Goal: Task Accomplishment & Management: Use online tool/utility

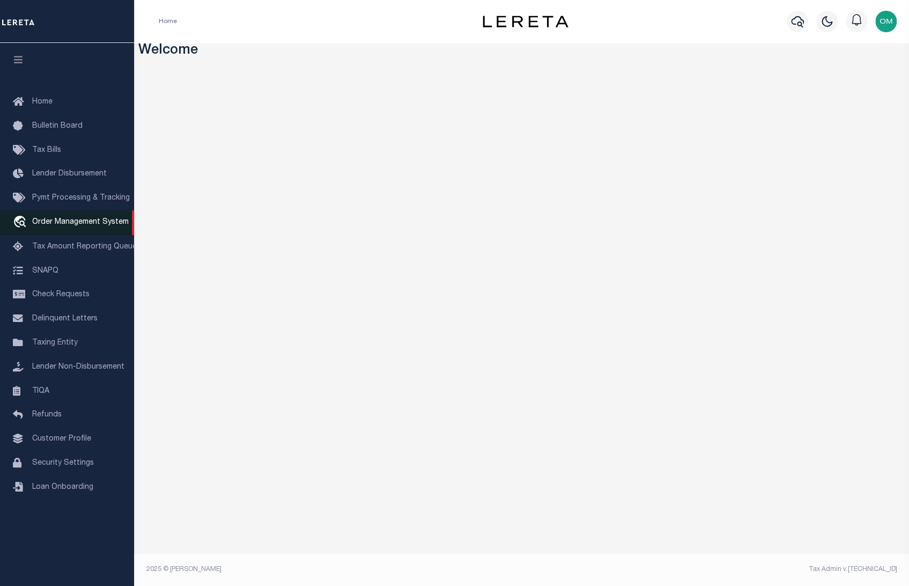
click at [105, 217] on link "travel_explore Order Management System" at bounding box center [67, 222] width 134 height 25
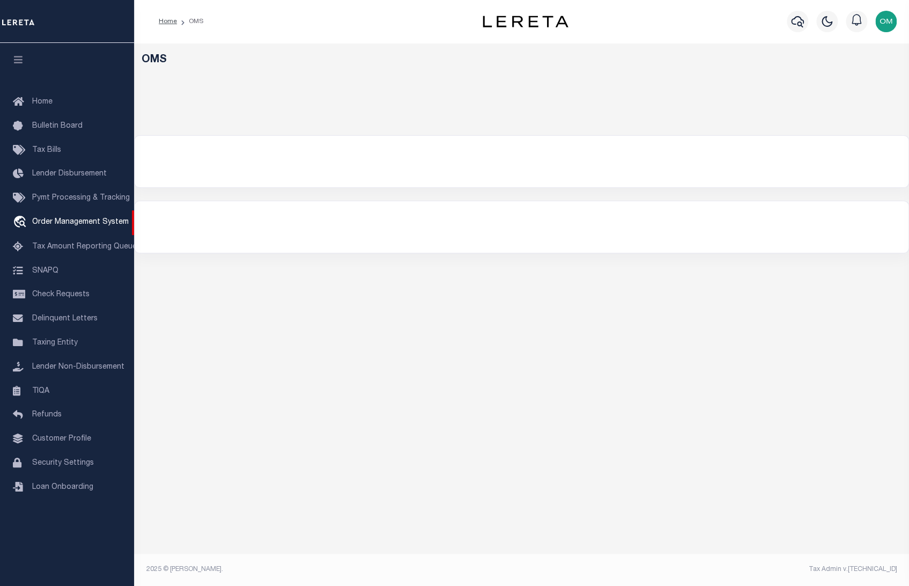
select select
select select "200"
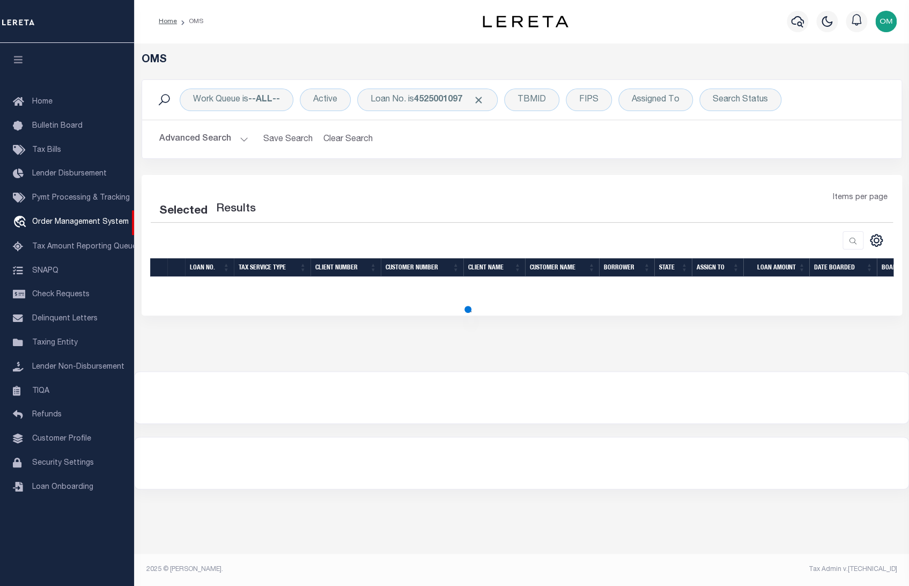
select select "200"
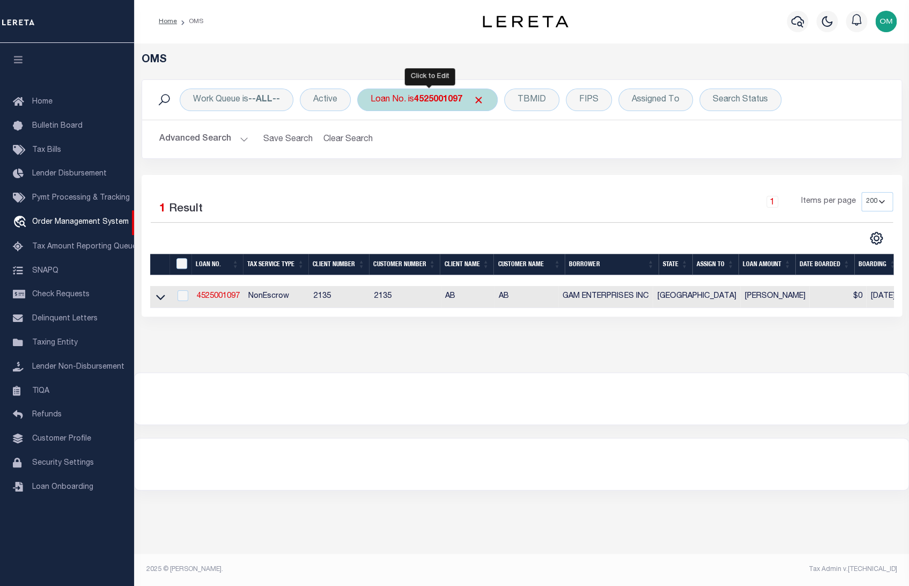
click at [445, 99] on b "4525001097" at bounding box center [438, 99] width 48 height 9
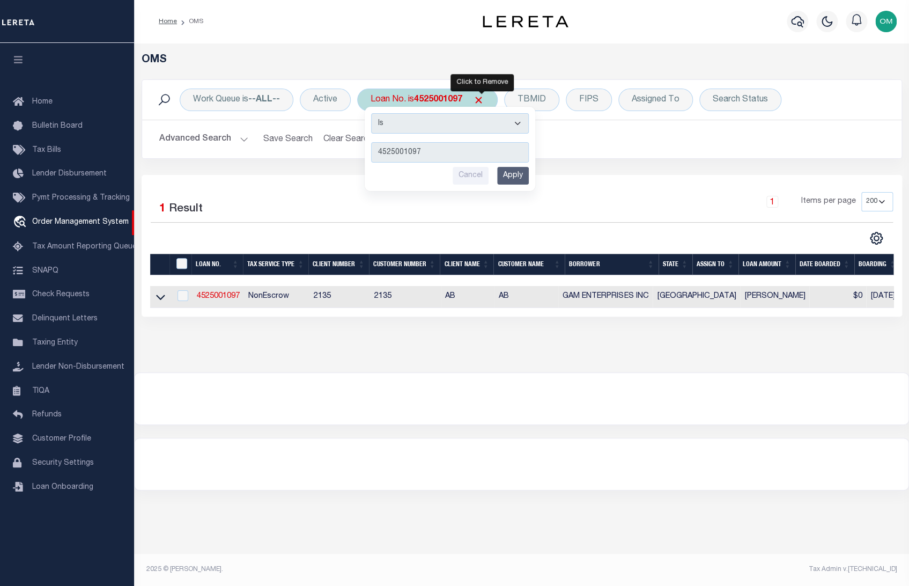
click at [481, 98] on span "Click to Remove" at bounding box center [478, 99] width 11 height 11
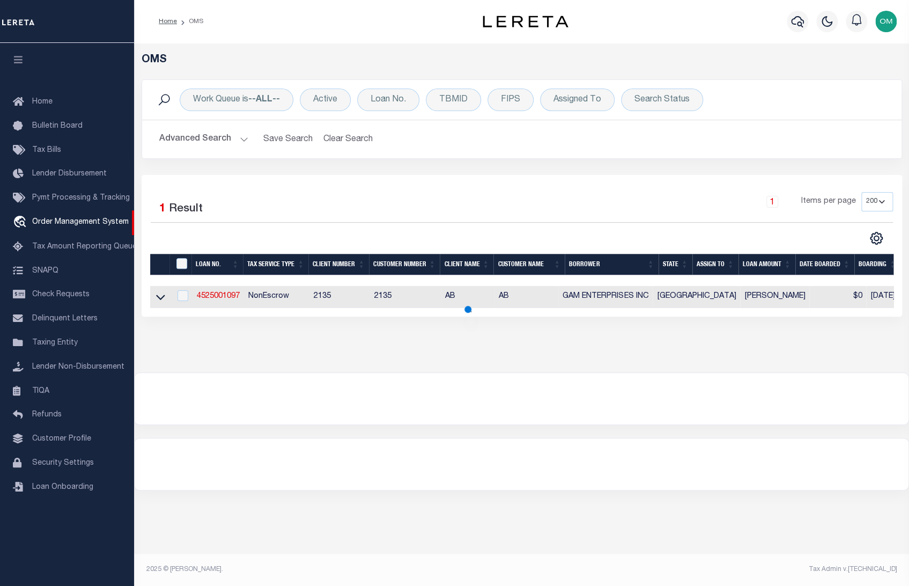
click at [234, 136] on button "Advanced Search" at bounding box center [203, 139] width 89 height 21
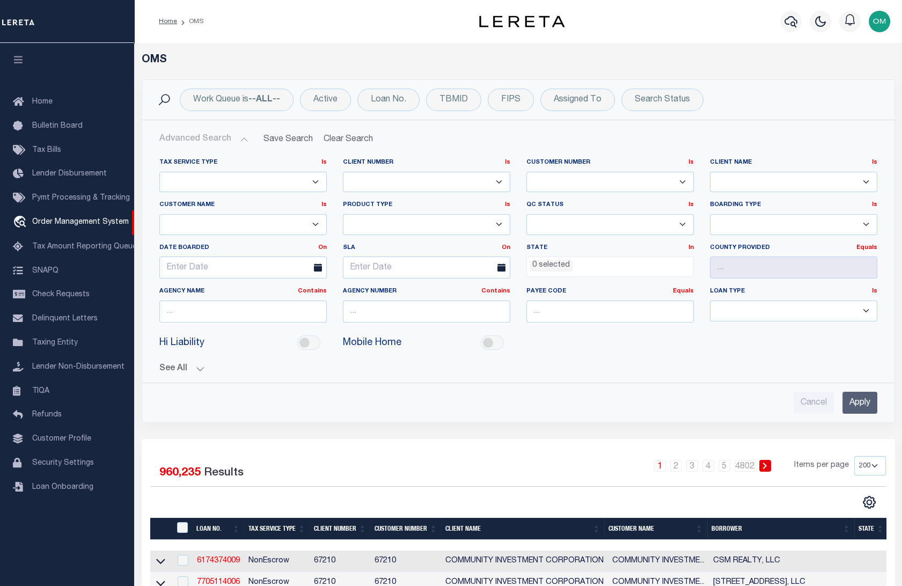
click at [795, 173] on select "78796 AB ABL Accumatch - Refunds AF AFCU ALB ALL ANB APCU Atlantic Capital Bank…" at bounding box center [793, 182] width 167 height 21
select select "Test Customer"
click at [710, 172] on select "78796 AB ABL Accumatch - Refunds AF AFCU ALB ALL ANB APCU Atlantic Capital Bank…" at bounding box center [793, 182] width 167 height 21
click at [856, 399] on input "Apply" at bounding box center [859, 403] width 35 height 22
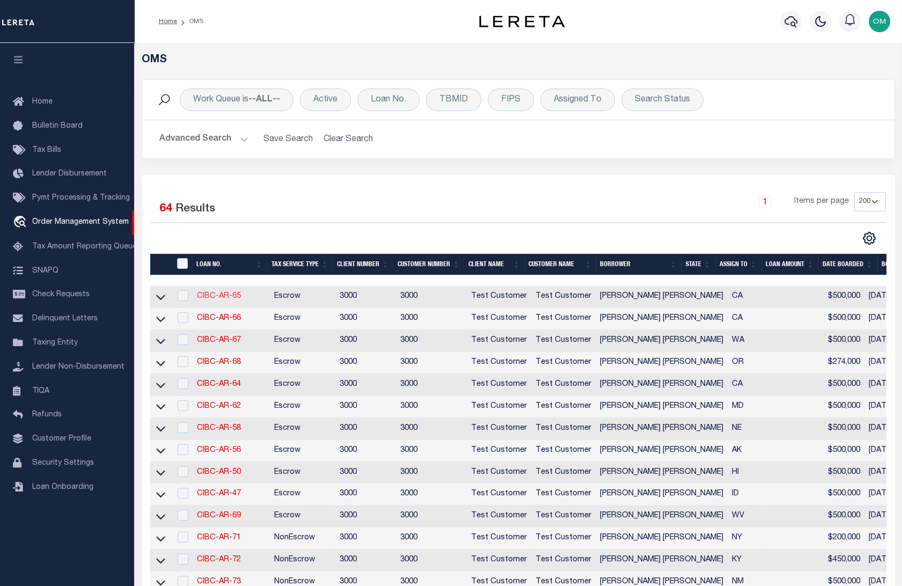
click at [210, 295] on link "CIBC-AR-65" at bounding box center [219, 296] width 44 height 8
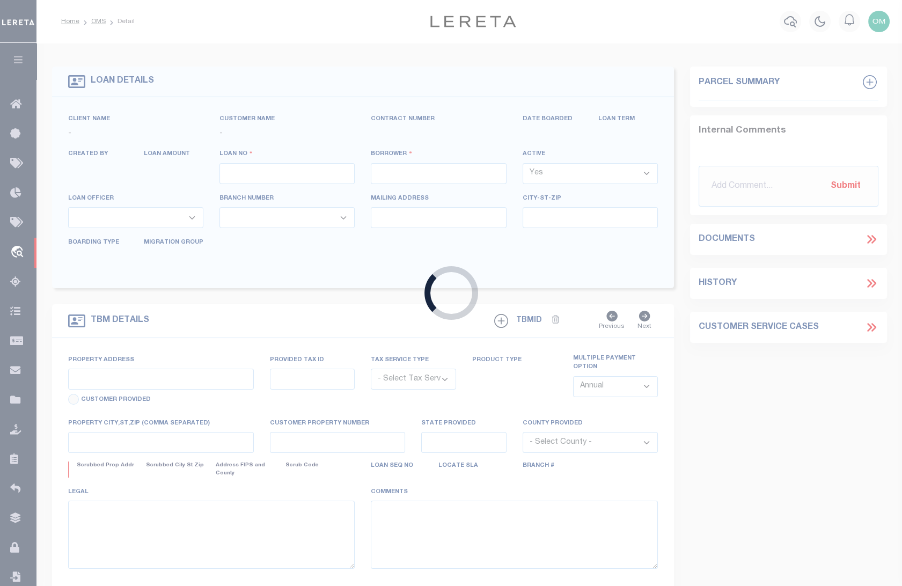
type input "CIBC-AR-65"
type input "[PERSON_NAME] [PERSON_NAME]"
select select
type input "277 HEMPSTEAD RD"
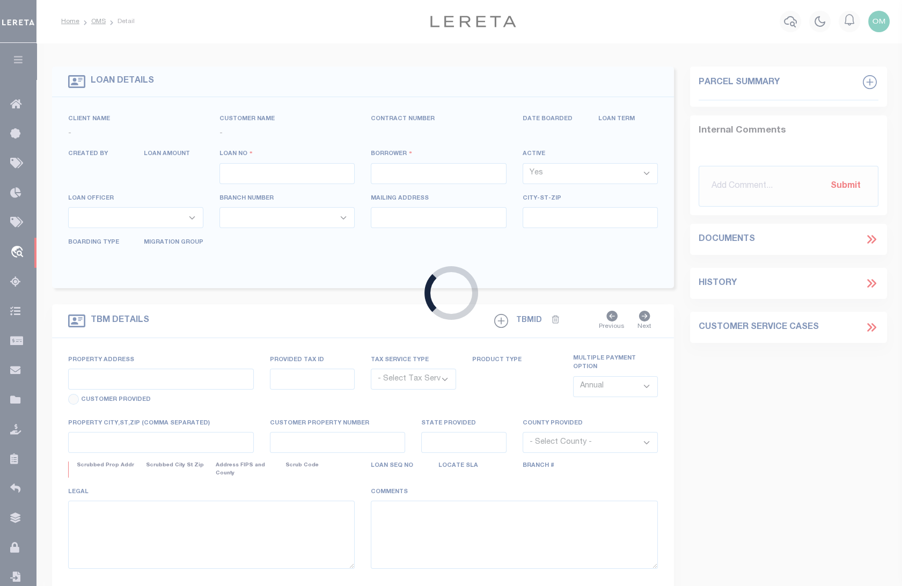
type input "SPRING VALLEY NY 10977-1823"
type input "06/02/2025"
select select "10"
select select "Escrow"
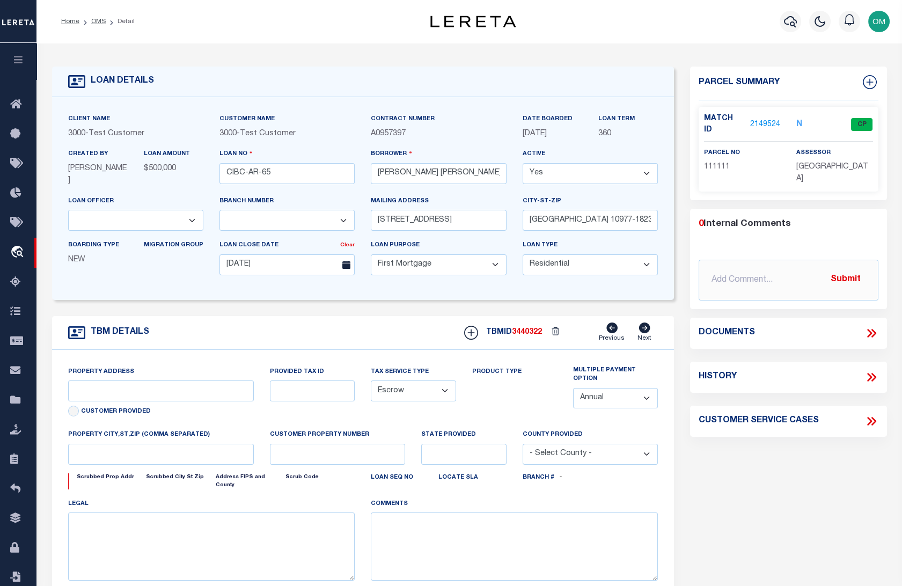
type input "[STREET_ADDRESS][PERSON_NAME]"
type input "1111"
select select
type input "VAN NUYS CA 91406-5074"
type input "11145"
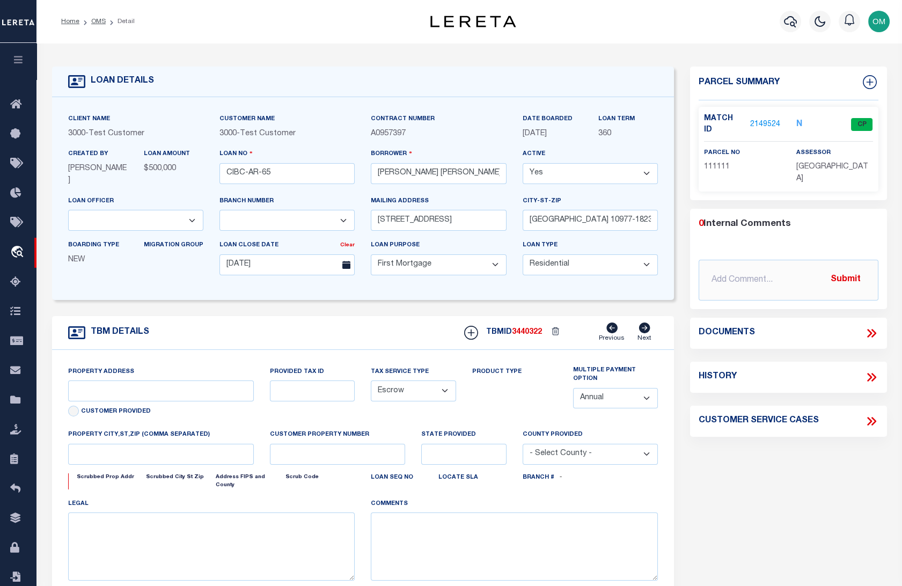
type input "CA"
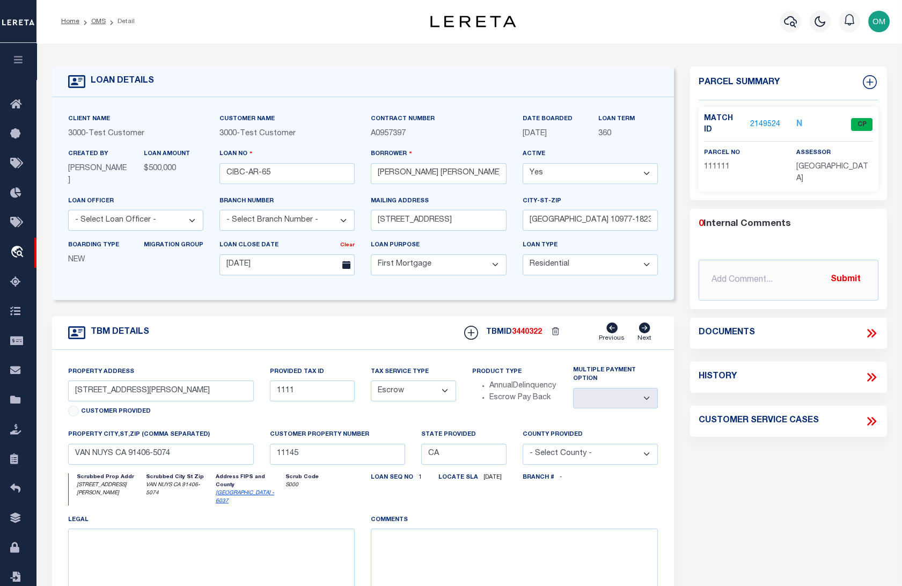
click at [762, 119] on link "2149524" at bounding box center [765, 124] width 30 height 11
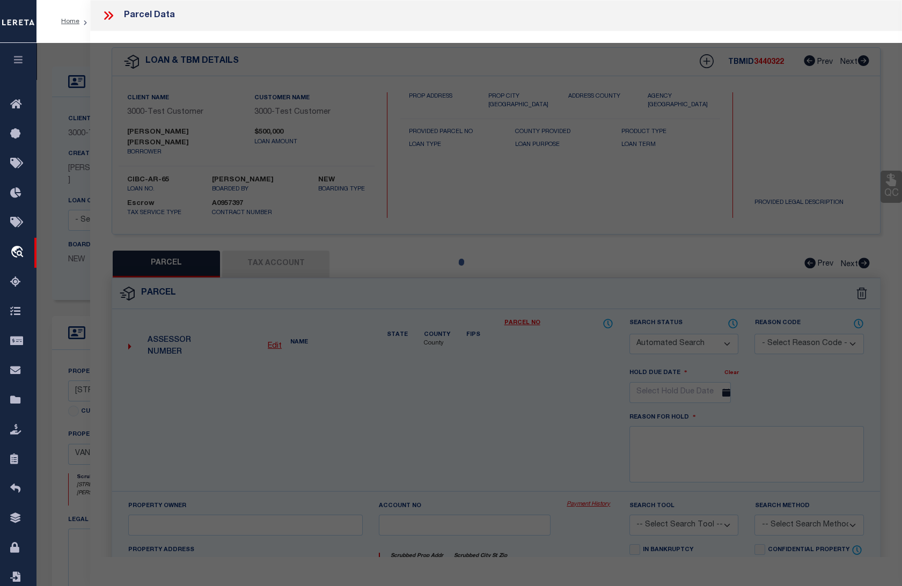
checkbox input "false"
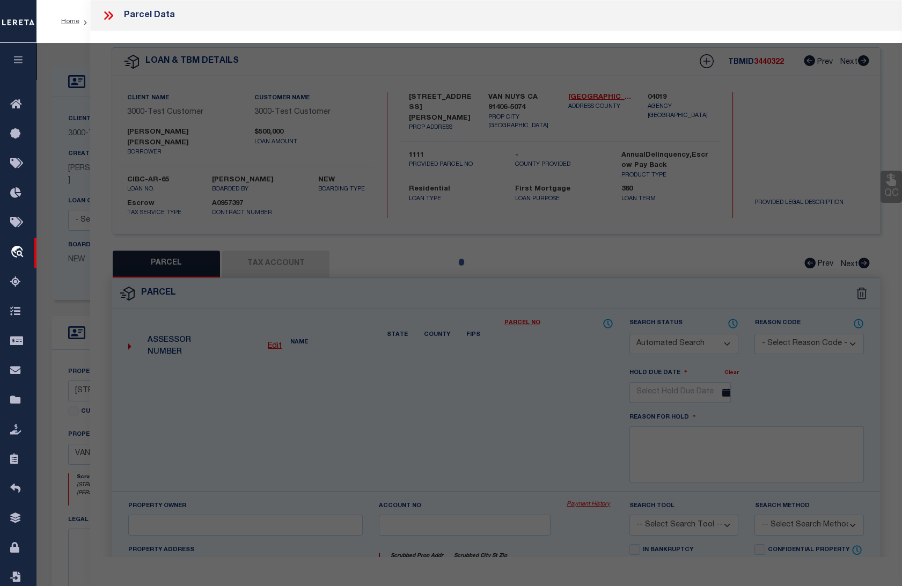
select select "CP"
select select "ACT"
select select "TPW"
select select "ADD"
type input "[STREET_ADDRESS][PERSON_NAME]"
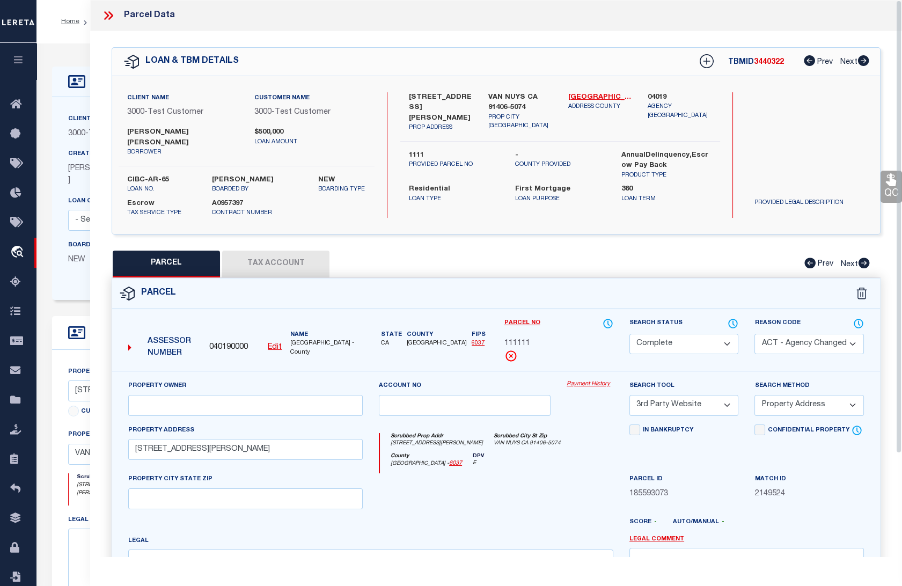
click at [594, 371] on div "Property Owner Account no Payment History Search Tool -- Select Search Tool -- …" at bounding box center [496, 511] width 768 height 281
click at [592, 380] on link "Payment History" at bounding box center [590, 384] width 47 height 9
click at [583, 380] on link "Payment History" at bounding box center [590, 384] width 47 height 9
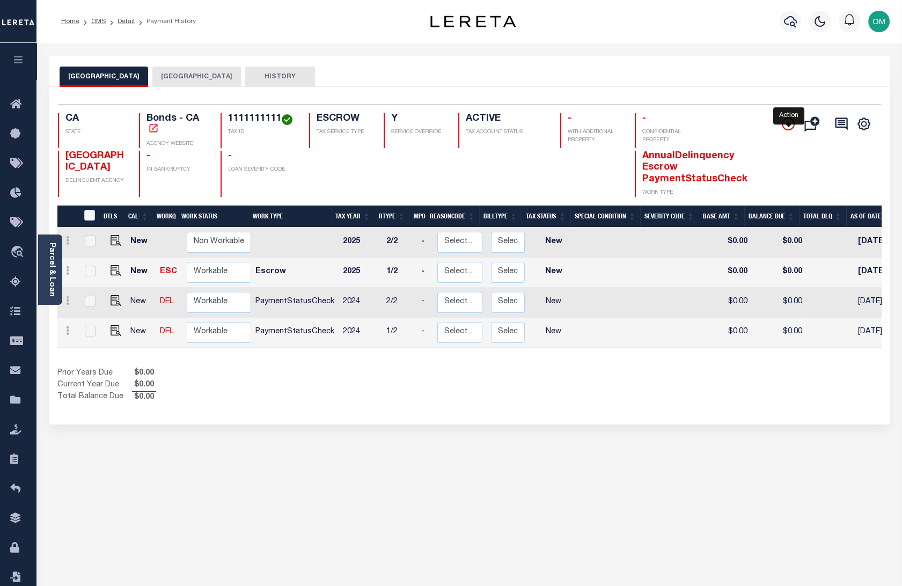
click at [792, 123] on icon "" at bounding box center [788, 123] width 13 height 13
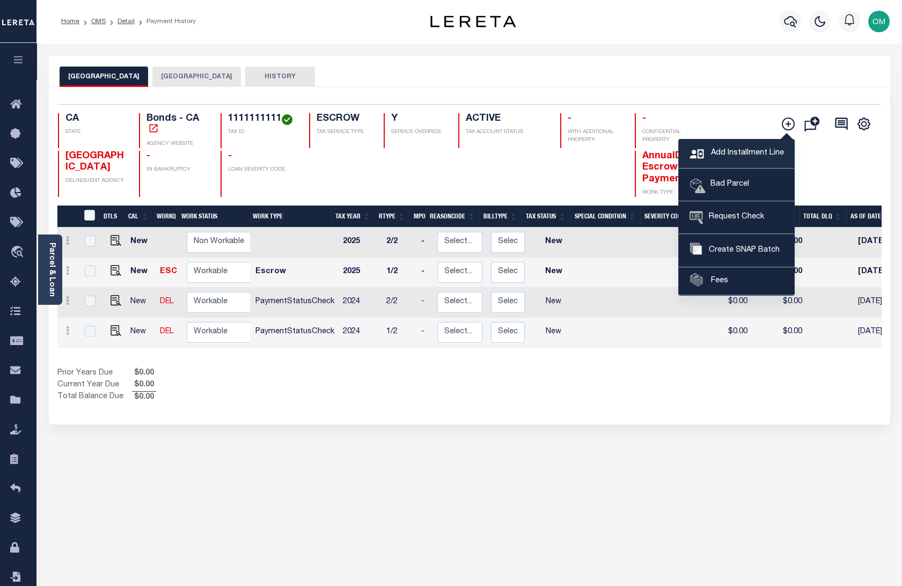
click at [759, 149] on span "Add Installment Line" at bounding box center [746, 154] width 76 height 12
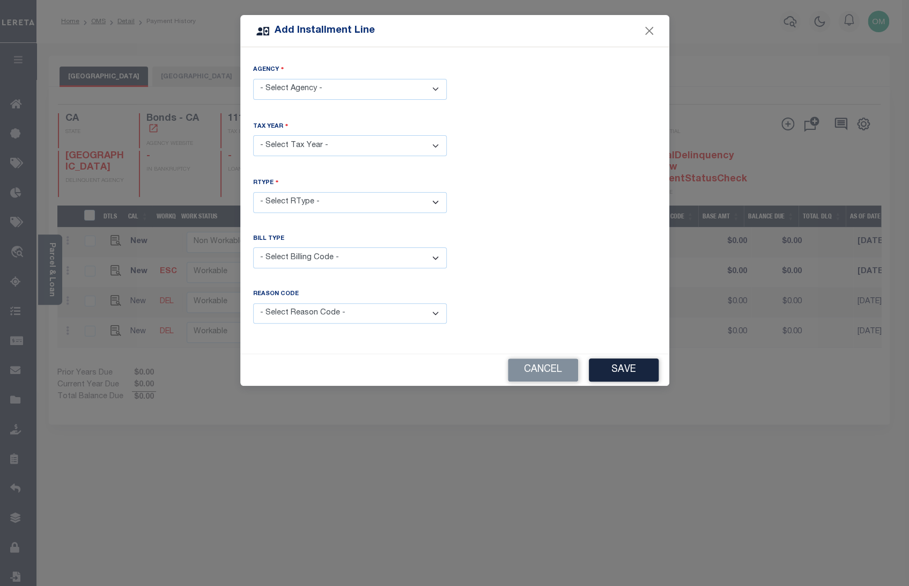
click at [458, 85] on div "Agency - Select Agency - LOS ANGELES CITY - Bonds LOS ANGELES COUNTY - County" at bounding box center [455, 90] width 420 height 52
click at [429, 95] on select "- Select Agency - LOS ANGELES CITY - Bonds LOS ANGELES COUNTY - County" at bounding box center [350, 89] width 194 height 21
select select "7803021363"
click at [253, 79] on select "- Select Agency - LOS ANGELES CITY - Bonds LOS ANGELES COUNTY - County" at bounding box center [350, 89] width 194 height 21
click at [383, 139] on select "- Select Year - 2005 2006 2007 2008 2009 2010 2011 2012 2013 2014 2015 2016 201…" at bounding box center [350, 145] width 194 height 21
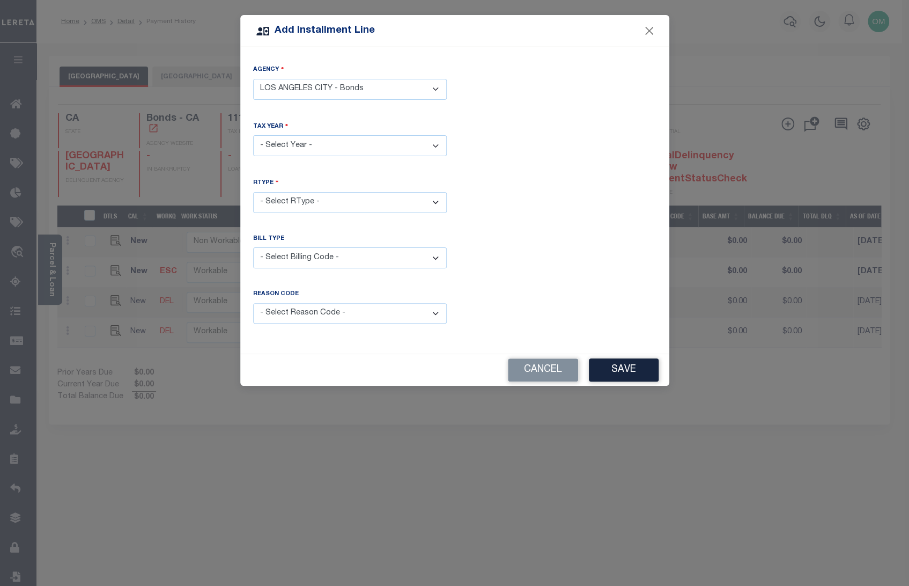
select select "2005"
click at [253, 135] on select "- Select Year - 2005 2006 2007 2008 2009 2010 2011 2012 2013 2014 2015 2016 201…" at bounding box center [350, 145] width 194 height 21
click at [370, 200] on select "- Select RType - 1/2 2/2" at bounding box center [350, 202] width 194 height 21
select select "0"
click at [253, 192] on select "- Select RType - 1/2 2/2" at bounding box center [350, 202] width 194 height 21
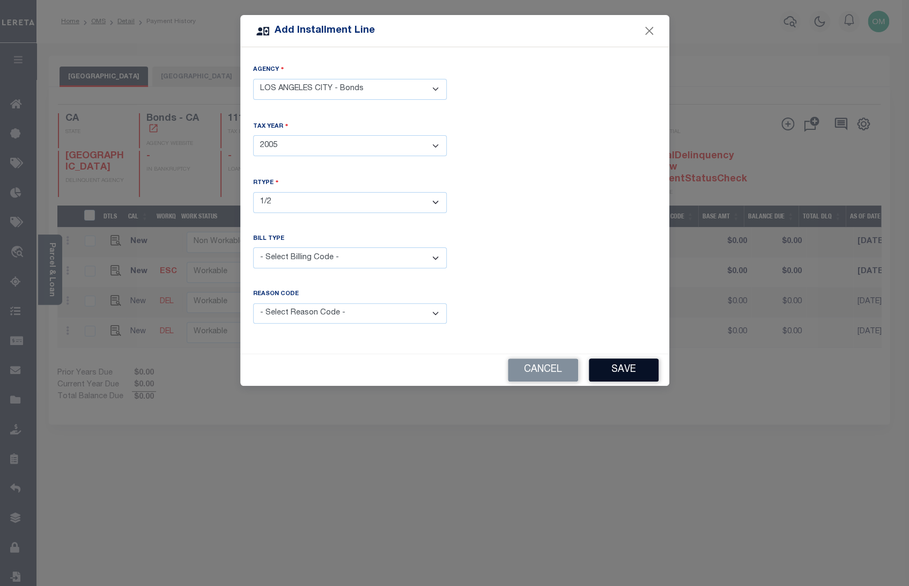
click at [607, 360] on button "Save" at bounding box center [624, 369] width 70 height 23
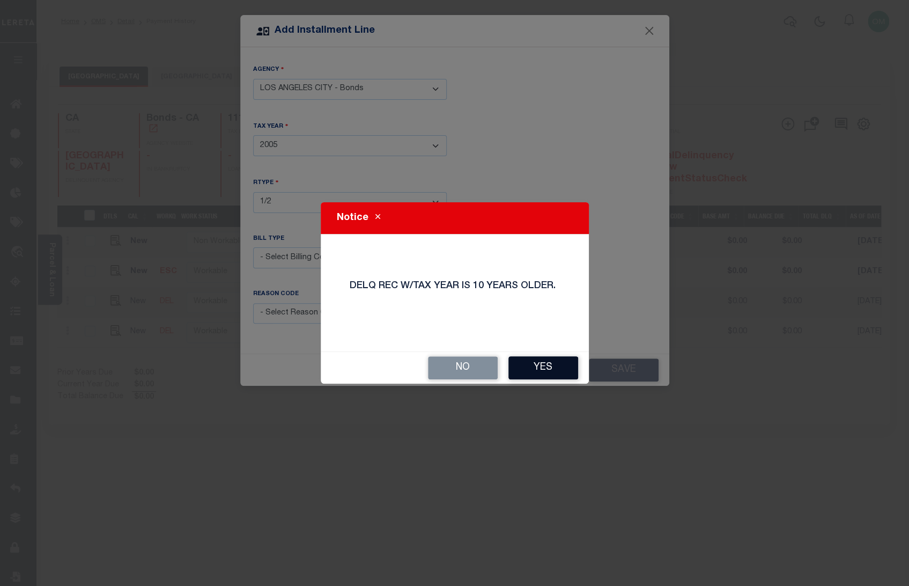
click at [543, 364] on button "Yes" at bounding box center [544, 367] width 70 height 23
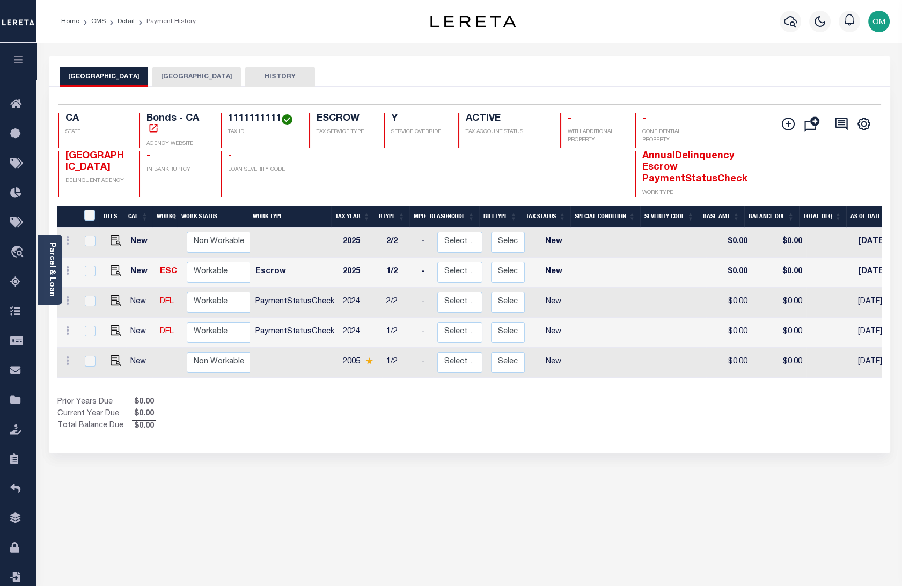
click at [273, 74] on button "HISTORY" at bounding box center [280, 77] width 70 height 20
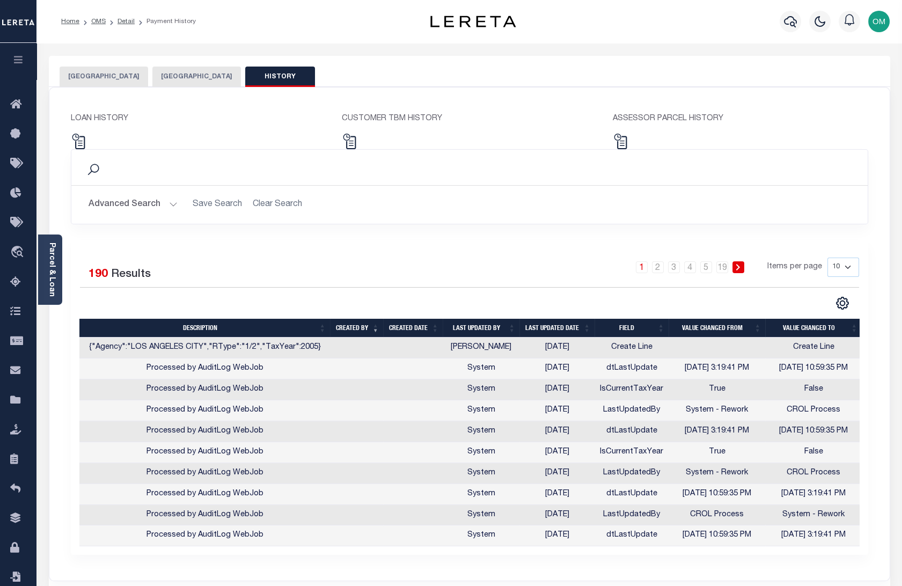
click at [219, 262] on div "Selected 190 Results" at bounding box center [171, 273] width 183 height 30
drag, startPoint x: 264, startPoint y: 296, endPoint x: 241, endPoint y: 284, distance: 25.7
click at [264, 295] on div "Selected 190 Results 1 2 3 4 5 … 19 Items per page 10 25 50 100" at bounding box center [469, 284] width 796 height 53
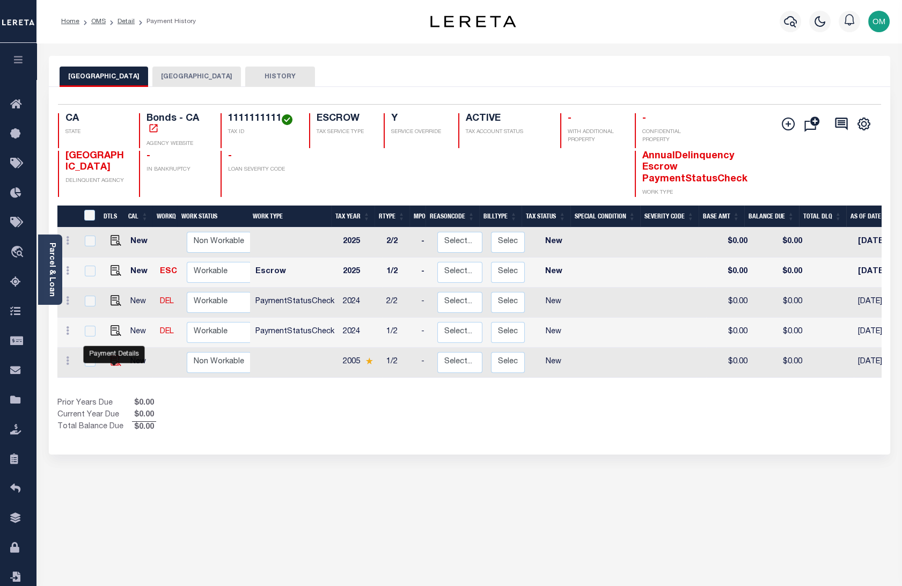
click at [113, 360] on img "" at bounding box center [116, 360] width 11 height 11
checkbox input "true"
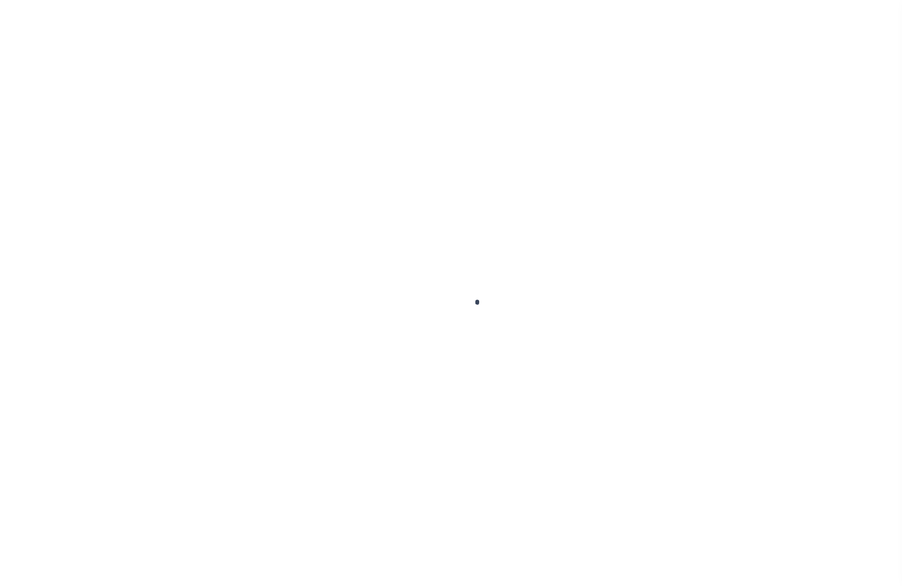
checkbox input "false"
type input "[DATE]"
select select "NW2"
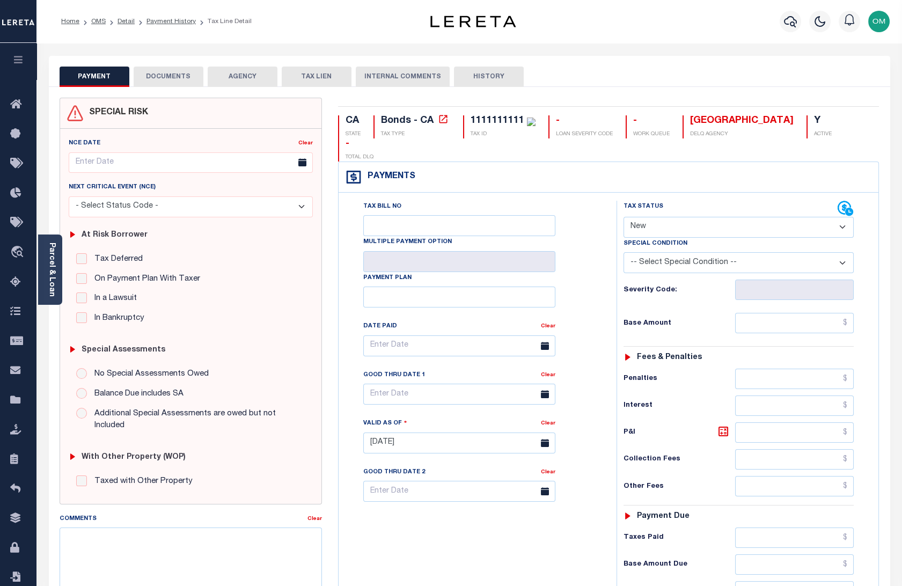
click at [480, 79] on button "HISTORY" at bounding box center [489, 77] width 70 height 20
select select "50"
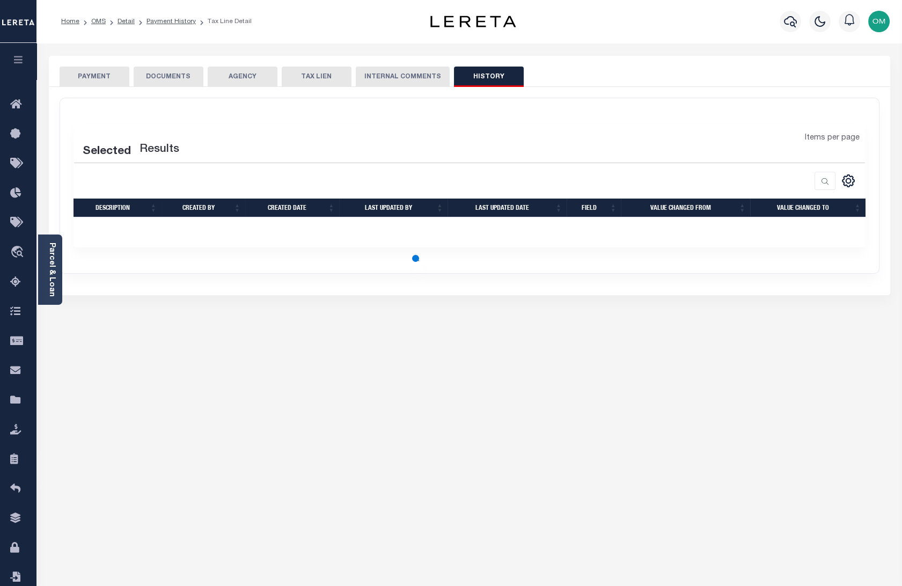
select select "50"
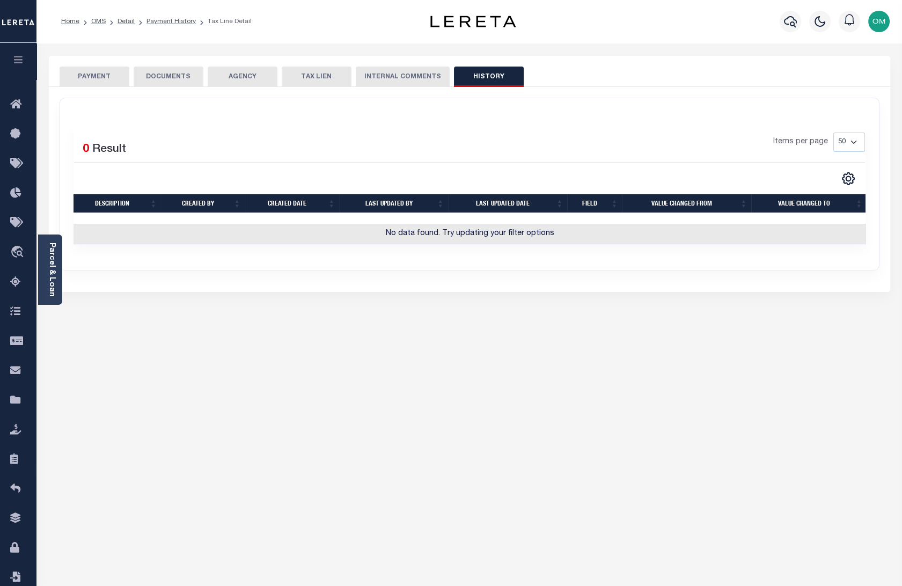
click at [407, 75] on button "INTERNAL COMMENTS" at bounding box center [403, 77] width 94 height 20
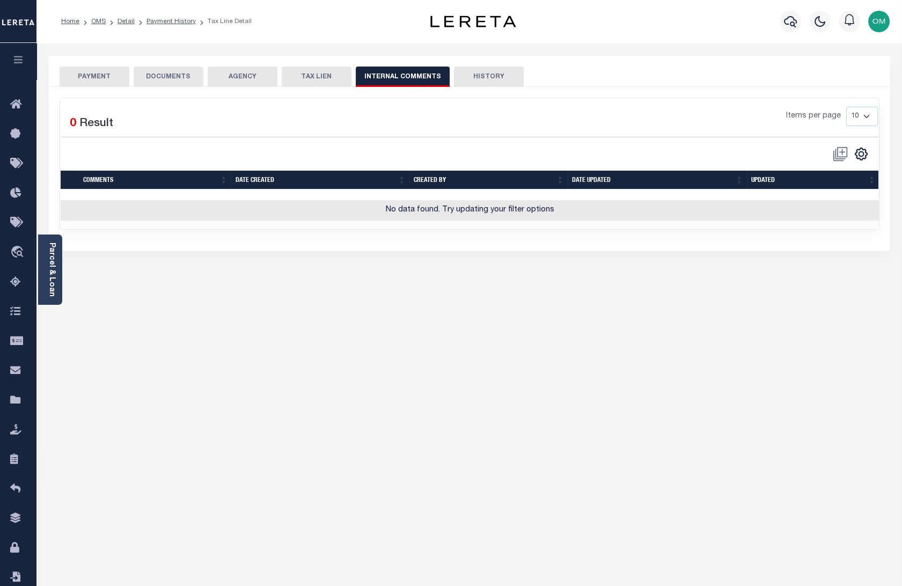
click at [480, 72] on button "HISTORY" at bounding box center [489, 77] width 70 height 20
select select "50"
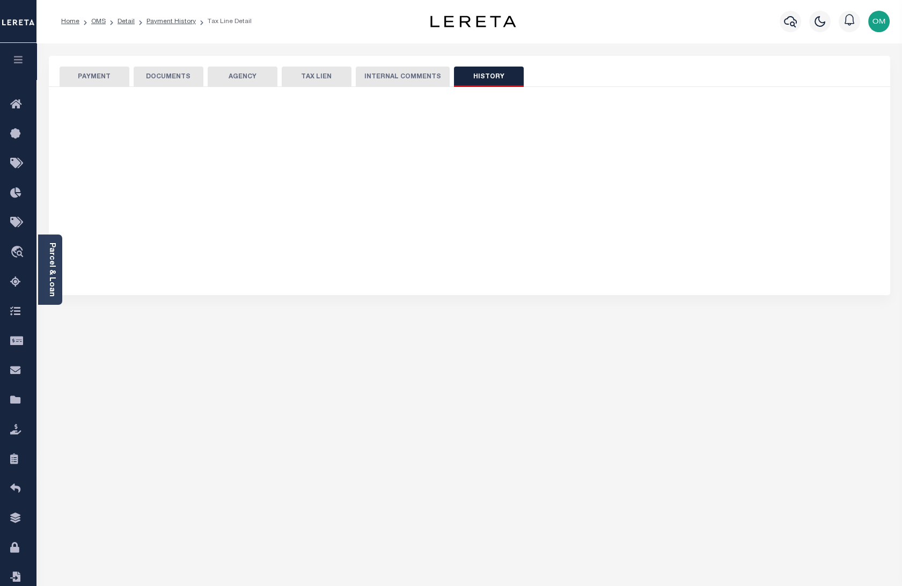
select select "50"
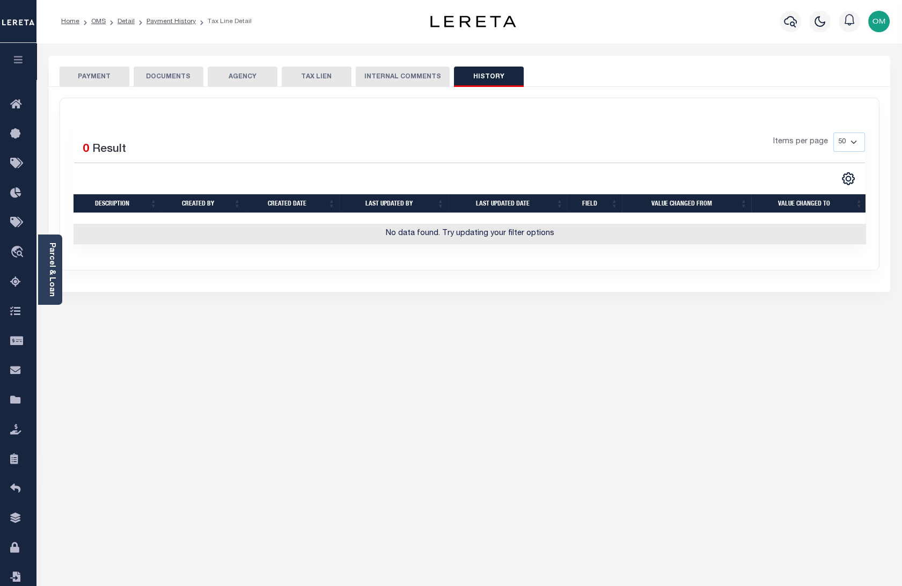
click at [237, 363] on div "PAYMENT DOCUMENTS AGENCY DELINQUENT PAYEE" at bounding box center [469, 418] width 857 height 724
